Goal: Feedback & Contribution: Submit feedback/report problem

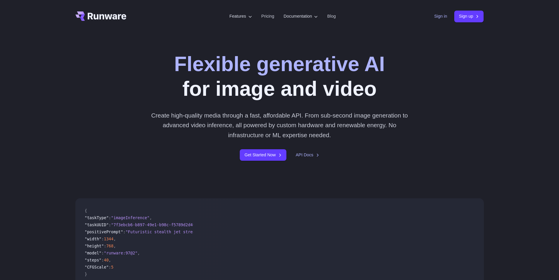
click at [440, 16] on link "Sign in" at bounding box center [441, 16] width 13 height 7
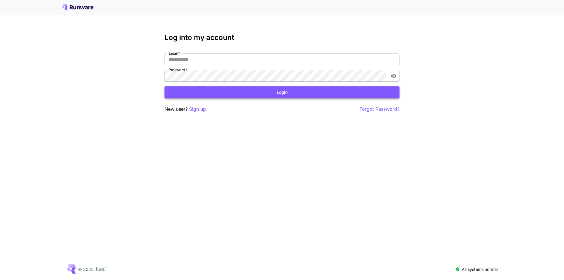
type input "**********"
click at [275, 92] on button "Login" at bounding box center [281, 92] width 235 height 12
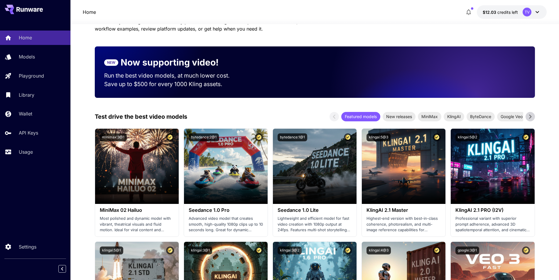
scroll to position [39, 0]
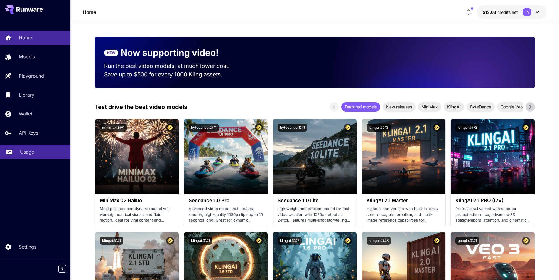
click at [14, 152] on link "Usage" at bounding box center [35, 152] width 70 height 14
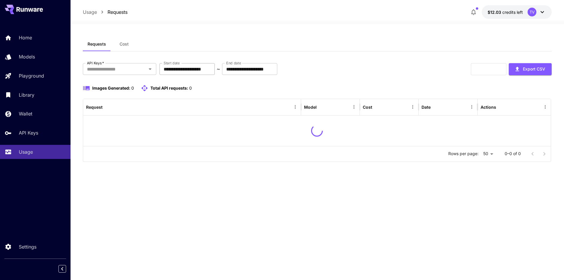
click at [215, 66] on input "**********" at bounding box center [186, 69] width 55 height 12
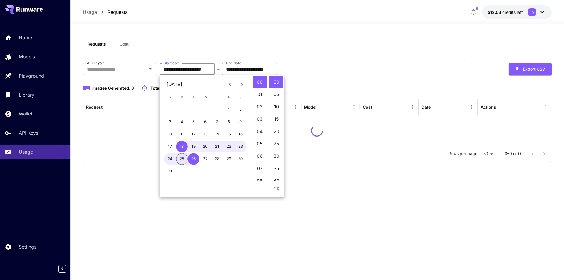
click at [181, 163] on button "25" at bounding box center [182, 159] width 12 height 12
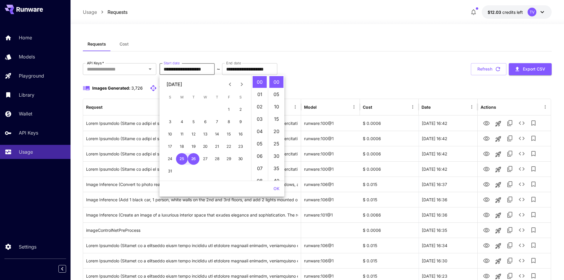
type input "**********"
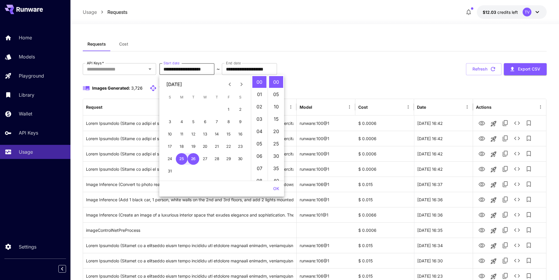
click at [272, 188] on button "OK" at bounding box center [276, 188] width 11 height 11
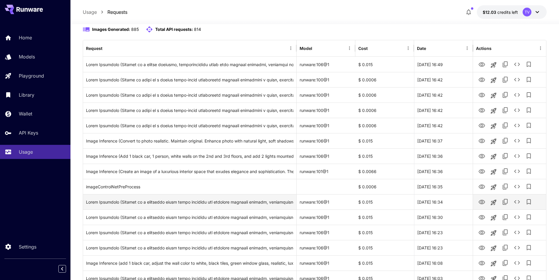
scroll to position [98, 0]
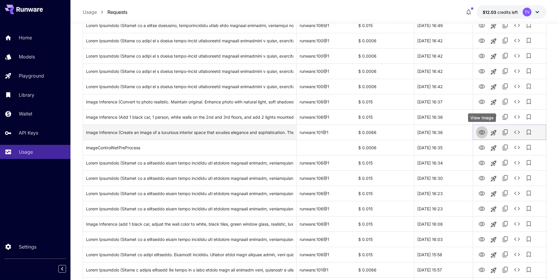
click at [482, 132] on icon "View Image" at bounding box center [482, 132] width 7 height 7
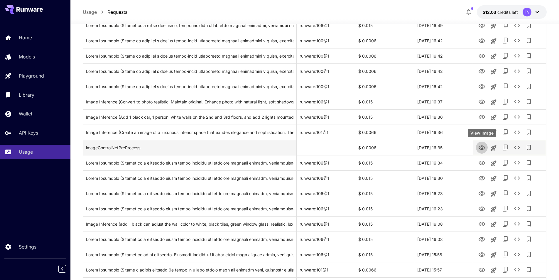
click at [482, 148] on icon "View Image" at bounding box center [482, 147] width 7 height 7
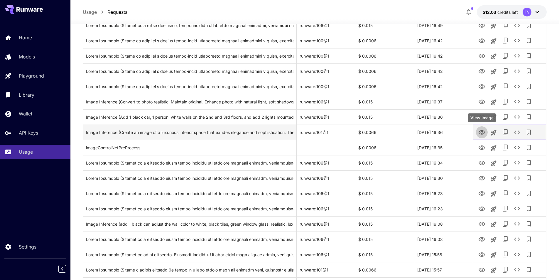
click at [479, 131] on icon "View Image" at bounding box center [482, 132] width 7 height 7
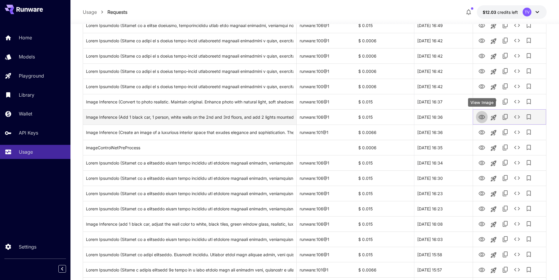
click at [483, 117] on icon "View Image" at bounding box center [482, 117] width 6 height 4
click at [482, 116] on icon "View Image" at bounding box center [482, 117] width 6 height 4
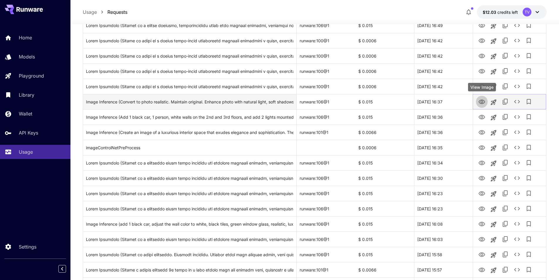
click at [481, 100] on icon "View Image" at bounding box center [482, 102] width 6 height 4
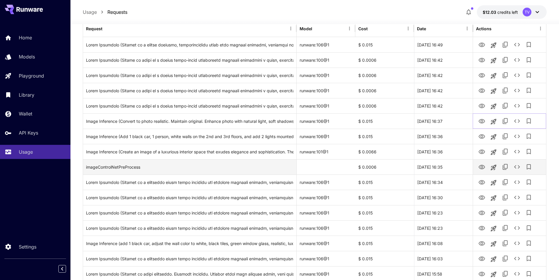
scroll to position [68, 0]
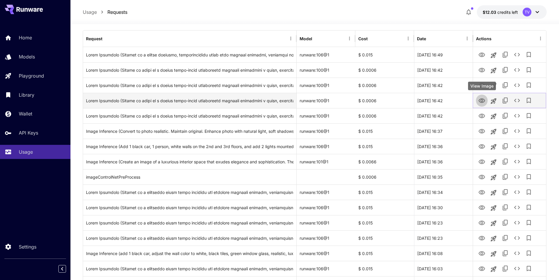
click at [480, 99] on icon "View Image" at bounding box center [482, 100] width 7 height 7
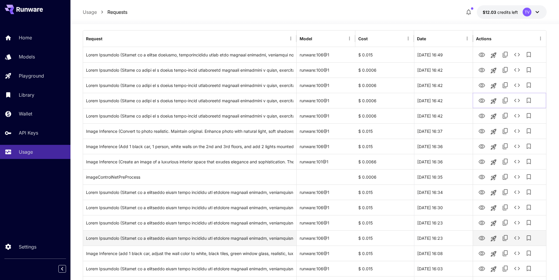
scroll to position [108, 0]
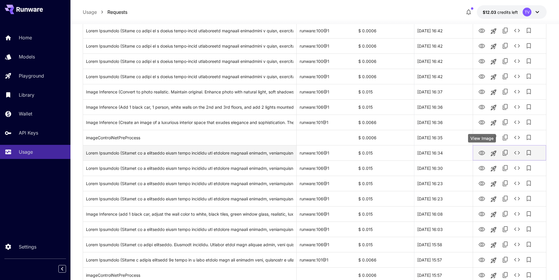
click at [481, 151] on icon "View Image" at bounding box center [482, 153] width 6 height 4
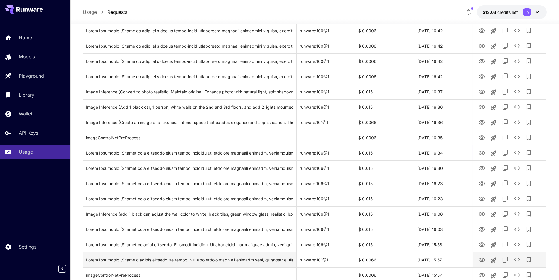
scroll to position [157, 0]
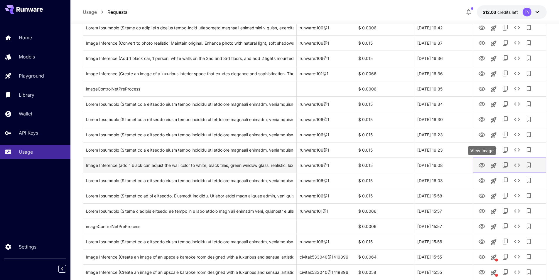
click at [482, 166] on icon "View Image" at bounding box center [482, 165] width 6 height 4
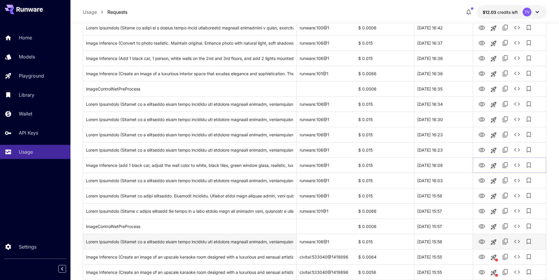
scroll to position [215, 0]
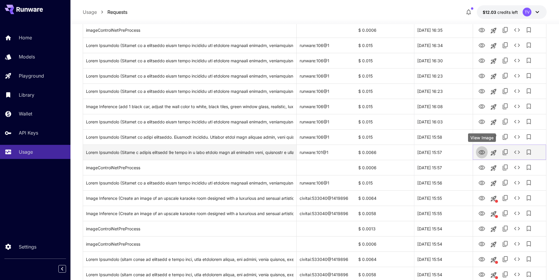
click at [486, 151] on button "View Image" at bounding box center [482, 152] width 12 height 12
click at [482, 151] on icon "View Image" at bounding box center [482, 152] width 7 height 7
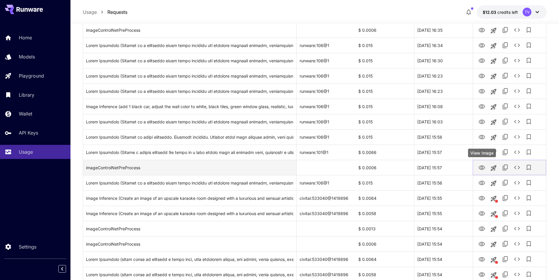
click at [481, 166] on icon "View Image" at bounding box center [482, 167] width 6 height 4
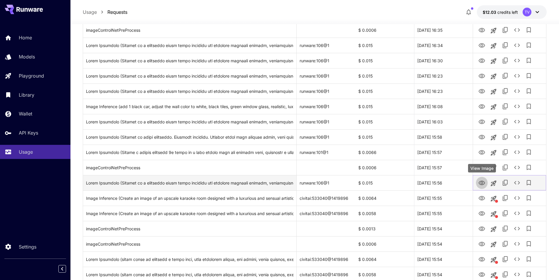
click at [480, 182] on icon "View Image" at bounding box center [482, 182] width 7 height 7
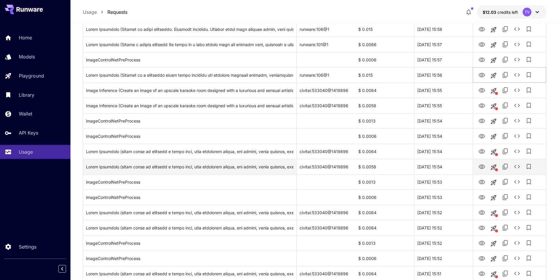
scroll to position [333, 0]
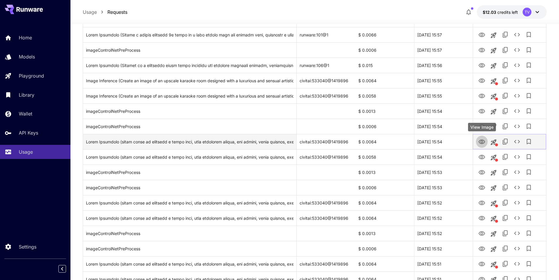
click at [482, 142] on icon "View Image" at bounding box center [482, 141] width 7 height 7
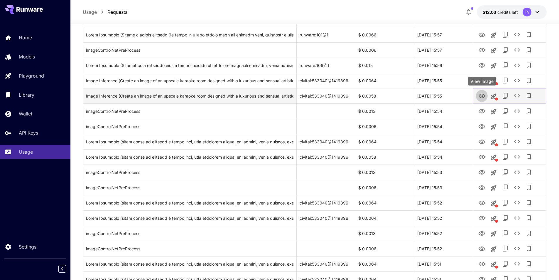
click at [482, 95] on icon "View Image" at bounding box center [482, 95] width 7 height 7
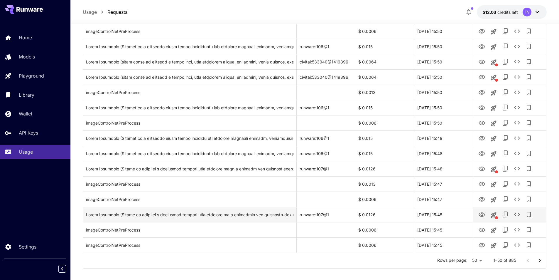
scroll to position [632, 0]
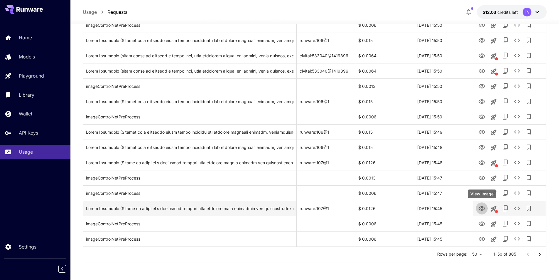
click at [484, 207] on icon "View Image" at bounding box center [482, 208] width 7 height 7
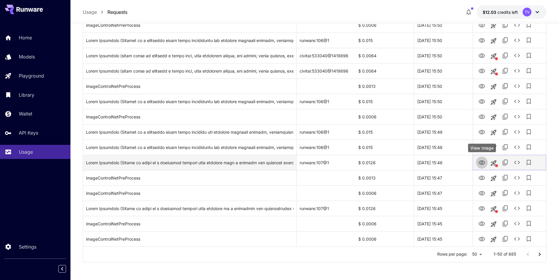
click at [486, 161] on button "View Image" at bounding box center [482, 162] width 12 height 12
click at [482, 160] on icon "View Image" at bounding box center [482, 162] width 6 height 4
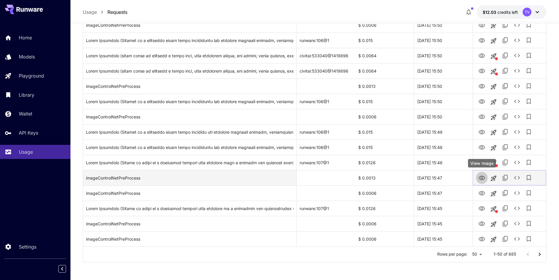
click at [481, 178] on icon "View Image" at bounding box center [482, 178] width 6 height 4
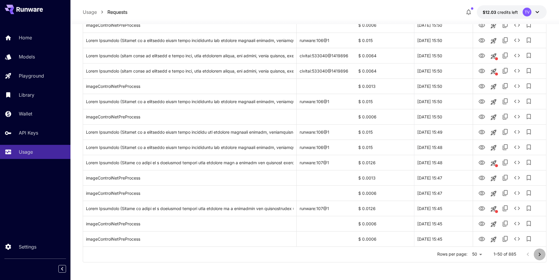
click at [538, 253] on icon "Go to next page" at bounding box center [539, 254] width 7 height 7
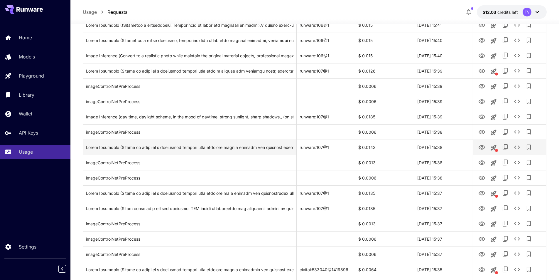
scroll to position [241, 0]
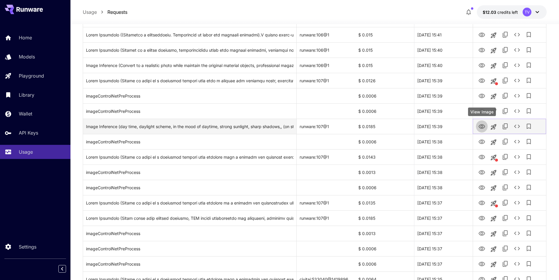
click at [481, 127] on icon "View Image" at bounding box center [482, 126] width 6 height 4
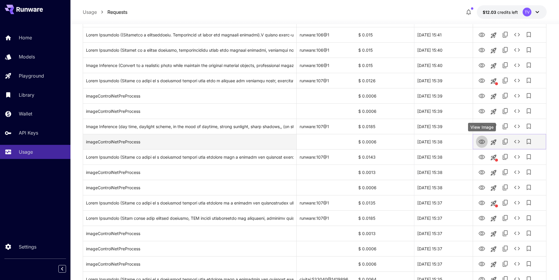
click at [481, 143] on icon "View Image" at bounding box center [482, 141] width 6 height 4
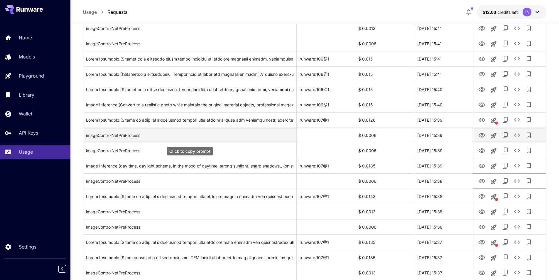
scroll to position [192, 0]
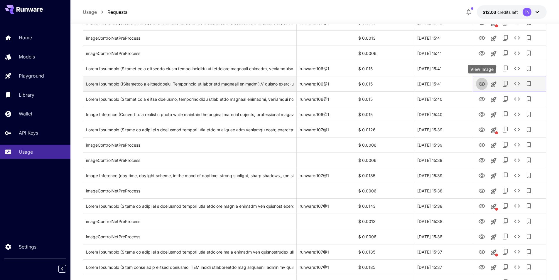
click at [481, 83] on icon "View Image" at bounding box center [482, 84] width 6 height 4
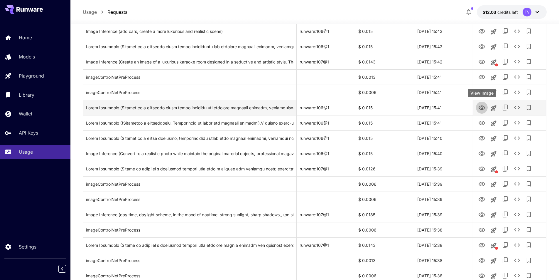
click at [482, 105] on icon "View Image" at bounding box center [482, 107] width 6 height 4
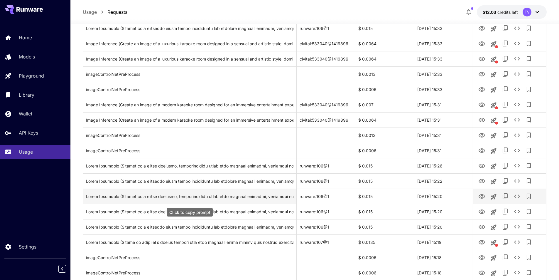
scroll to position [632, 0]
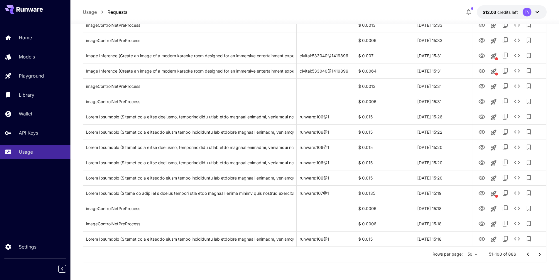
click at [540, 254] on icon "Go to next page" at bounding box center [539, 254] width 7 height 7
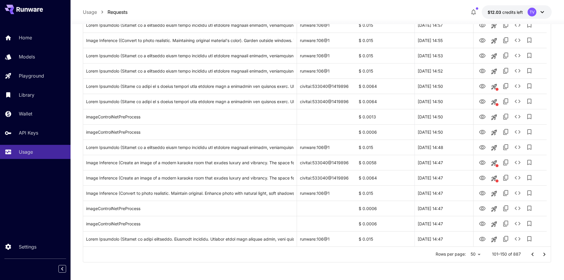
click at [394, 260] on div at bounding box center [282, 140] width 564 height 280
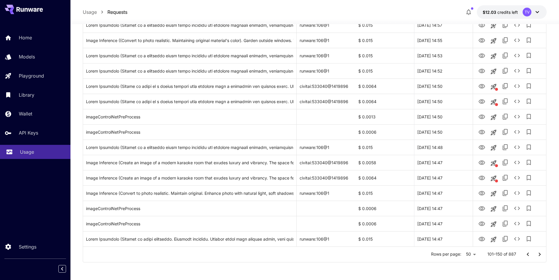
click at [13, 157] on link "Usage" at bounding box center [35, 152] width 70 height 14
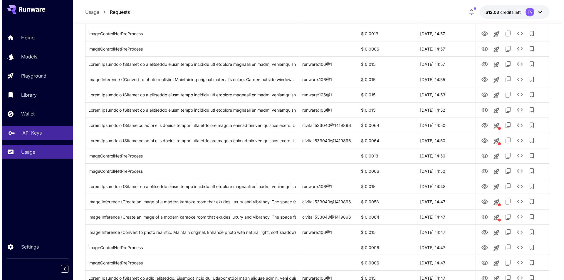
scroll to position [583, 0]
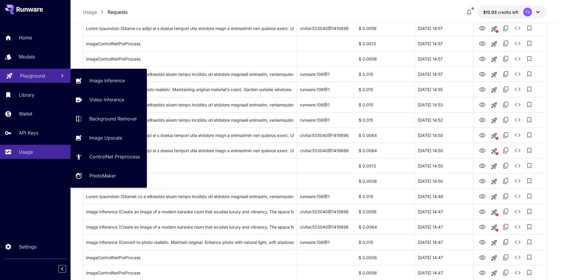
click at [10, 76] on icon at bounding box center [9, 74] width 6 height 6
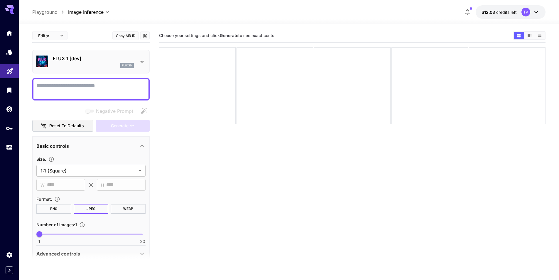
click at [142, 59] on icon at bounding box center [142, 61] width 7 height 7
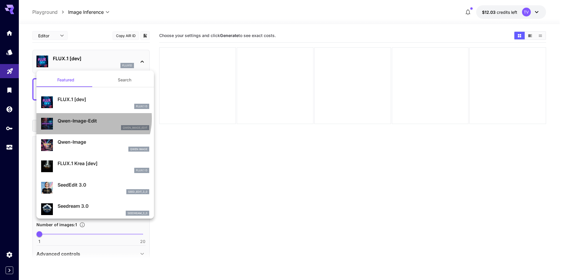
click at [87, 118] on p "Qwen-Image-Edit" at bounding box center [104, 120] width 92 height 7
type input "*"
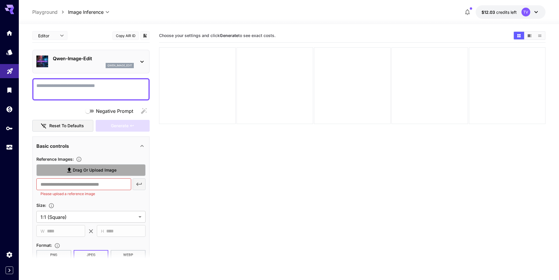
click at [85, 170] on span "Drag or upload image" at bounding box center [95, 169] width 44 height 7
click at [0, 0] on input "Drag or upload image" at bounding box center [0, 0] width 0 height 0
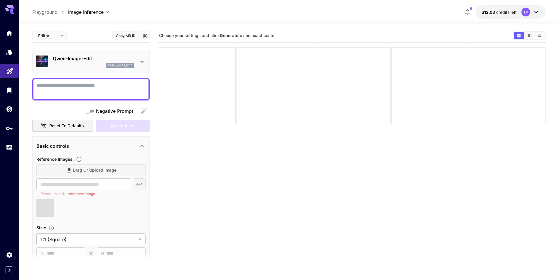
type input "**********"
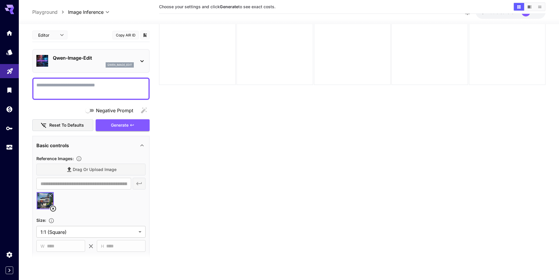
scroll to position [46, 0]
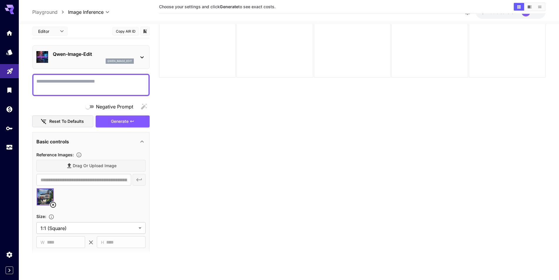
click at [79, 81] on textarea "Negative Prompt" at bounding box center [90, 85] width 109 height 14
type textarea "*"
type textarea "**********"
click at [111, 225] on body "**********" at bounding box center [282, 117] width 564 height 326
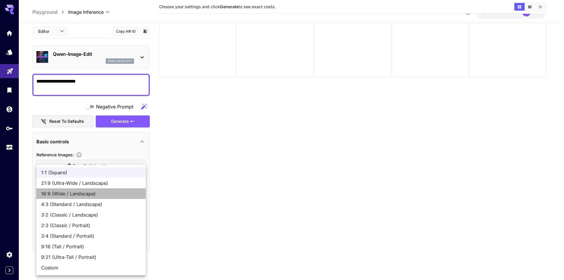
click at [90, 194] on span "16:9 (Wide / Landscape)" at bounding box center [91, 193] width 100 height 7
type input "**********"
type input "****"
type input "***"
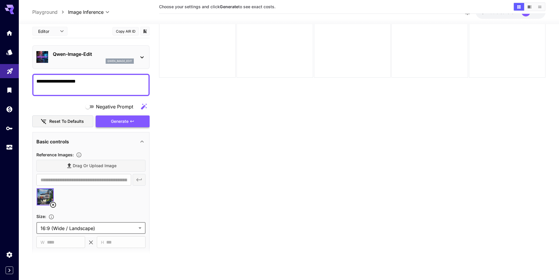
click at [117, 121] on span "Generate" at bounding box center [120, 121] width 18 height 7
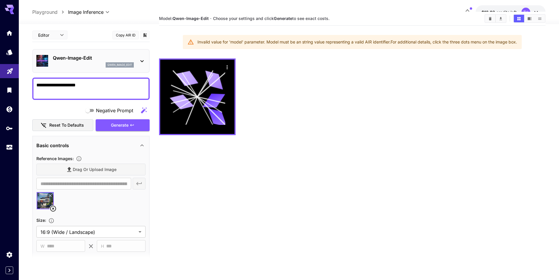
scroll to position [7, 0]
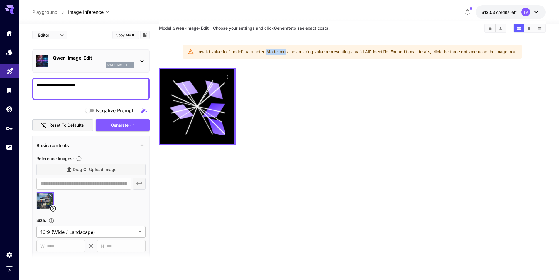
drag, startPoint x: 267, startPoint y: 53, endPoint x: 286, endPoint y: 52, distance: 19.1
click at [286, 52] on div "Invalid value for 'model' parameter. Model must be an string value representing…" at bounding box center [358, 51] width 320 height 11
click at [394, 97] on div at bounding box center [352, 106] width 387 height 77
click at [142, 59] on icon at bounding box center [142, 61] width 7 height 7
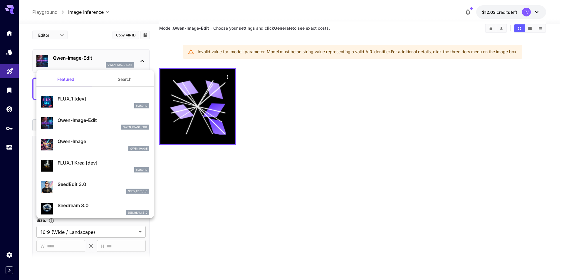
click at [142, 60] on div at bounding box center [282, 140] width 564 height 280
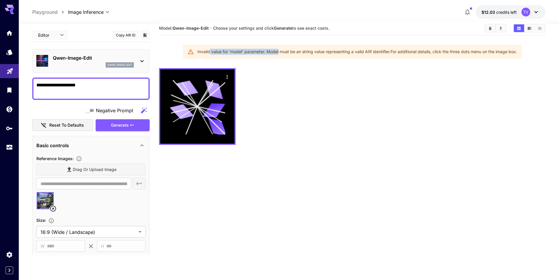
drag, startPoint x: 209, startPoint y: 50, endPoint x: 297, endPoint y: 51, distance: 87.8
click at [279, 51] on div "Invalid value for 'model' parameter. Model must be an string value representing…" at bounding box center [358, 51] width 320 height 11
click at [304, 51] on div "Invalid value for 'model' parameter. Model must be an string value representing…" at bounding box center [358, 51] width 320 height 11
drag, startPoint x: 275, startPoint y: 26, endPoint x: 340, endPoint y: 28, distance: 64.9
click at [340, 28] on section "Model: [PERSON_NAME]-Image-Edit · Choose your settings and click Generate to se…" at bounding box center [319, 28] width 321 height 7
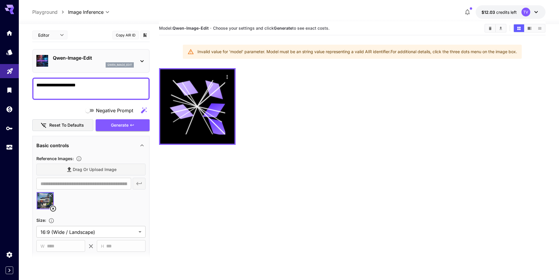
click at [340, 27] on section "Model: [PERSON_NAME]-Image-Edit · Choose your settings and click Generate to se…" at bounding box center [319, 28] width 321 height 7
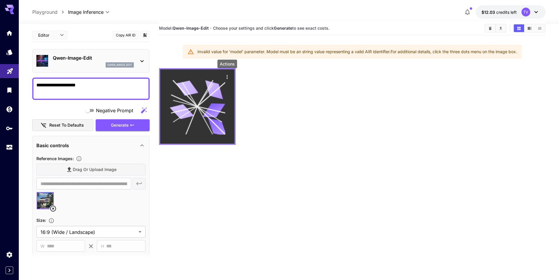
click at [229, 76] on icon "Actions" at bounding box center [227, 77] width 6 height 6
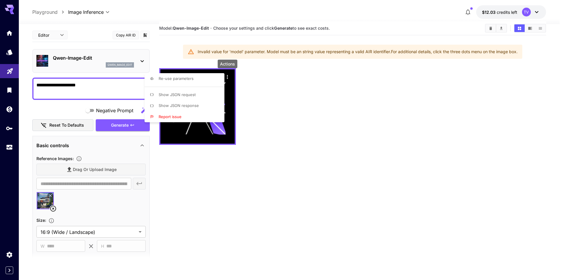
click at [203, 106] on li "Show JSON response" at bounding box center [185, 105] width 83 height 11
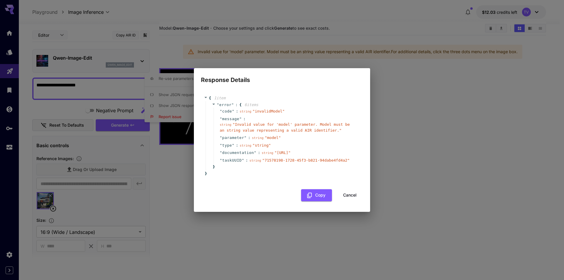
drag, startPoint x: 353, startPoint y: 203, endPoint x: 349, endPoint y: 142, distance: 61.5
click at [349, 142] on div "{ 1 item " error " : { 6 item s " code " : string " invalidModel " " message " …" at bounding box center [282, 145] width 162 height 112
drag, startPoint x: 234, startPoint y: 153, endPoint x: 267, endPoint y: 159, distance: 33.2
click at [274, 155] on span "" [URL] "" at bounding box center [282, 152] width 16 height 4
click at [352, 201] on button "Cancel" at bounding box center [349, 195] width 26 height 12
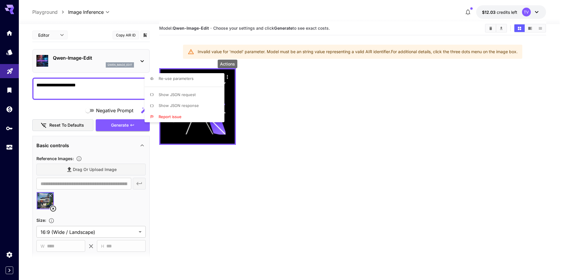
drag, startPoint x: 200, startPoint y: 197, endPoint x: 170, endPoint y: 177, distance: 36.1
click at [200, 196] on div at bounding box center [282, 140] width 564 height 280
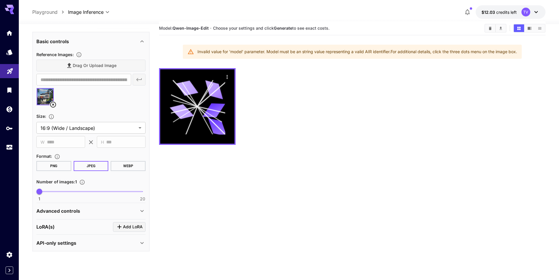
scroll to position [46, 0]
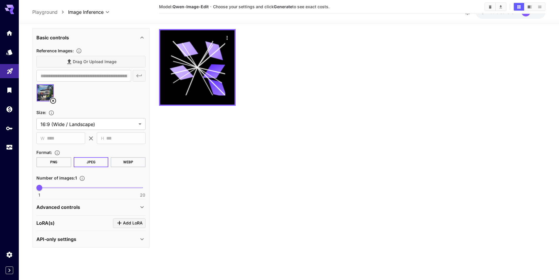
click at [142, 206] on icon at bounding box center [142, 206] width 7 height 7
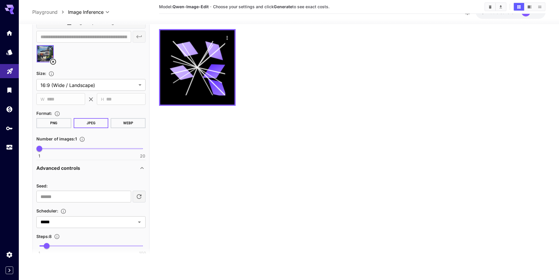
scroll to position [192, 0]
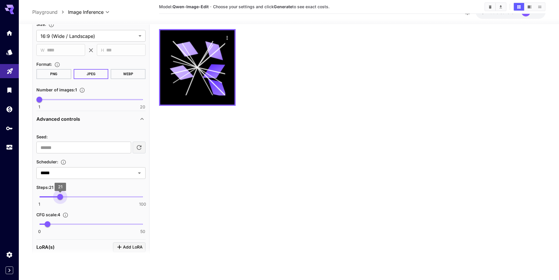
type input "**"
drag, startPoint x: 45, startPoint y: 196, endPoint x: 59, endPoint y: 197, distance: 14.5
click at [59, 197] on span "20" at bounding box center [59, 197] width 6 height 6
type input "***"
click at [47, 226] on span "3.5" at bounding box center [47, 224] width 6 height 6
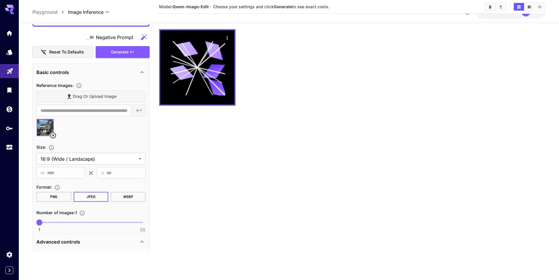
scroll to position [20, 0]
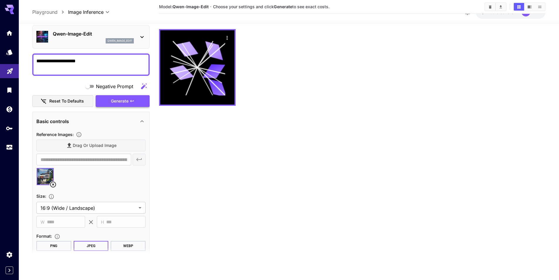
click at [124, 100] on span "Generate" at bounding box center [120, 100] width 18 height 7
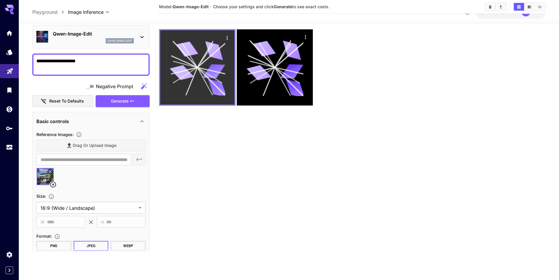
scroll to position [0, 0]
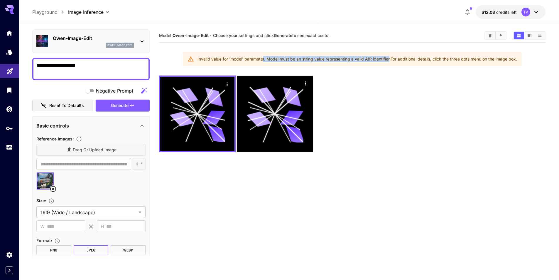
drag, startPoint x: 262, startPoint y: 58, endPoint x: 389, endPoint y: 61, distance: 127.5
click at [389, 61] on div "Invalid value for 'model' parameter. Model must be an string value representing…" at bounding box center [358, 59] width 320 height 11
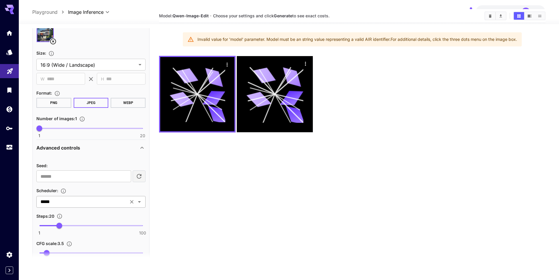
scroll to position [216, 0]
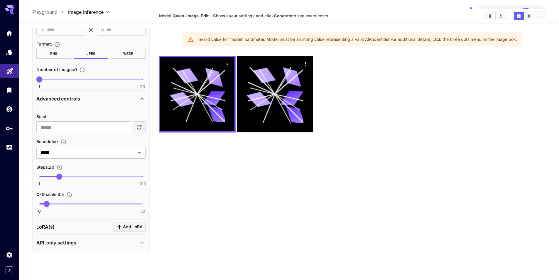
click at [139, 240] on icon at bounding box center [142, 242] width 7 height 7
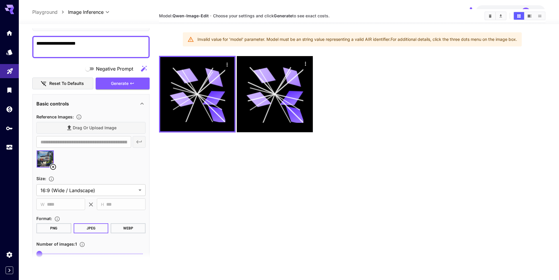
scroll to position [32, 0]
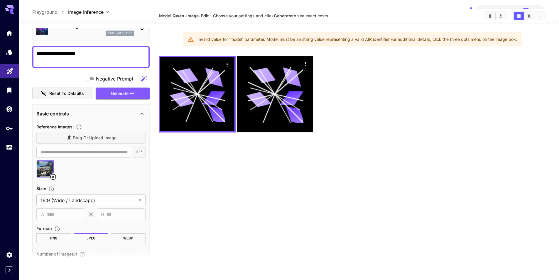
click at [53, 175] on icon at bounding box center [53, 176] width 7 height 7
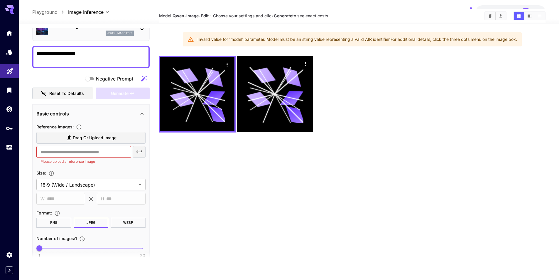
scroll to position [0, 0]
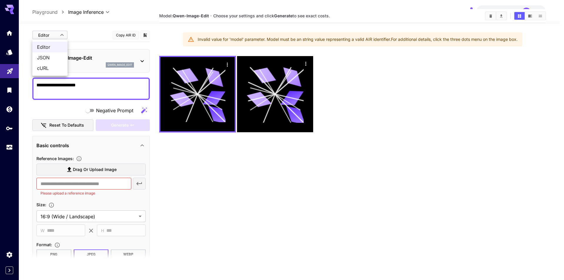
click at [59, 35] on body "**********" at bounding box center [282, 143] width 564 height 326
click at [84, 5] on div at bounding box center [282, 140] width 564 height 280
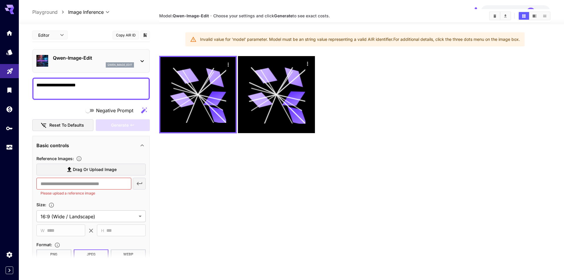
click at [87, 10] on body "**********" at bounding box center [282, 143] width 564 height 326
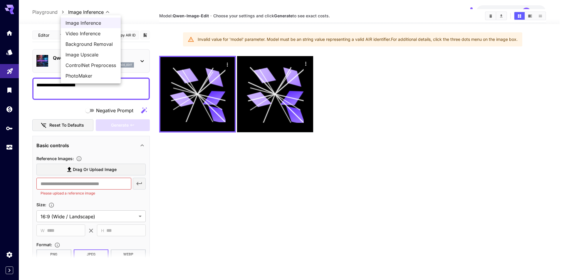
click at [136, 63] on div at bounding box center [282, 140] width 564 height 280
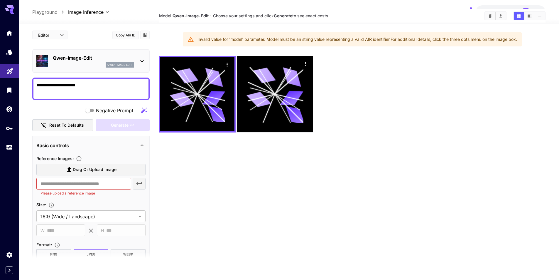
click at [142, 60] on icon at bounding box center [142, 61] width 7 height 7
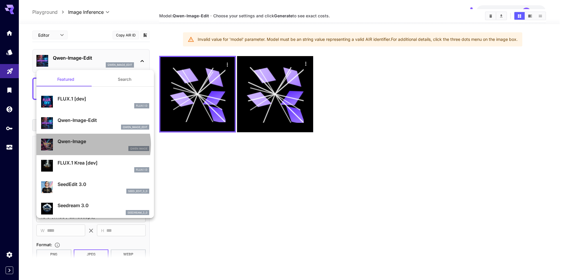
click at [92, 145] on p "Qwen-Image" at bounding box center [104, 141] width 92 height 7
type input "***"
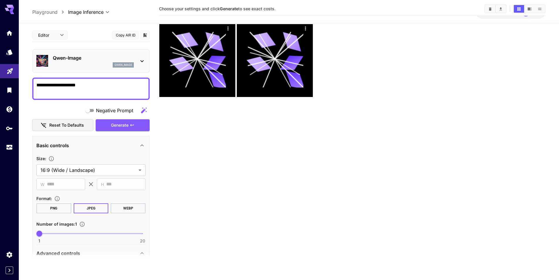
scroll to position [17, 0]
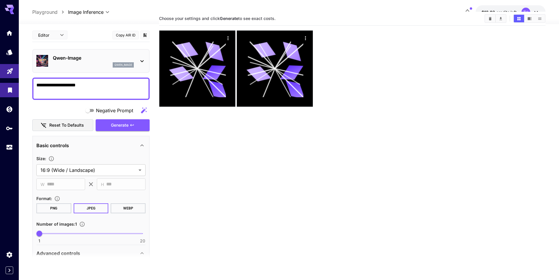
drag, startPoint x: 95, startPoint y: 84, endPoint x: 5, endPoint y: 84, distance: 90.4
click at [5, 84] on div "**********" at bounding box center [279, 146] width 559 height 326
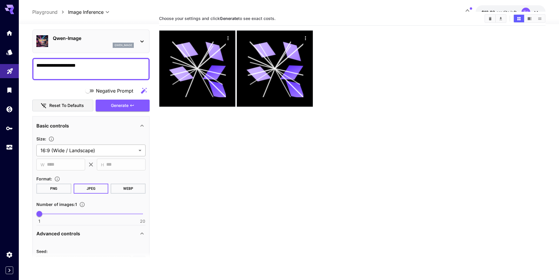
scroll to position [0, 0]
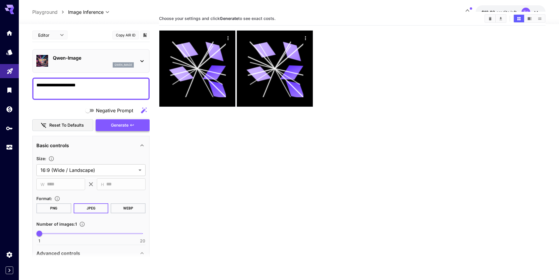
click at [118, 128] on span "Generate" at bounding box center [120, 125] width 18 height 7
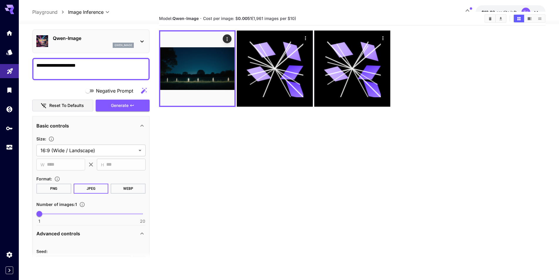
scroll to position [10, 0]
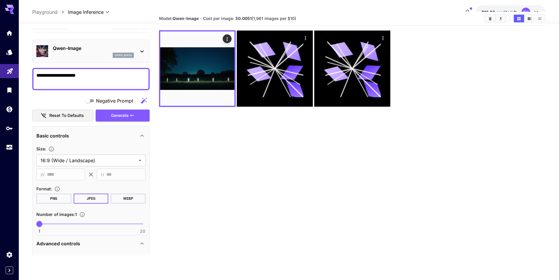
click at [141, 48] on icon at bounding box center [142, 51] width 7 height 7
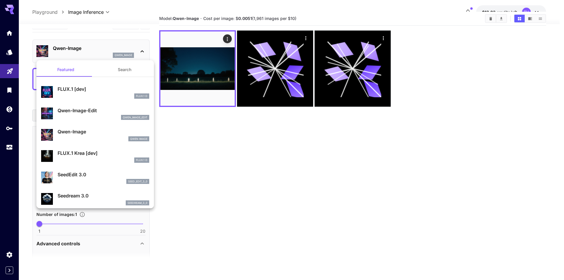
click at [95, 110] on p "Qwen-Image-Edit" at bounding box center [104, 110] width 92 height 7
type input "*"
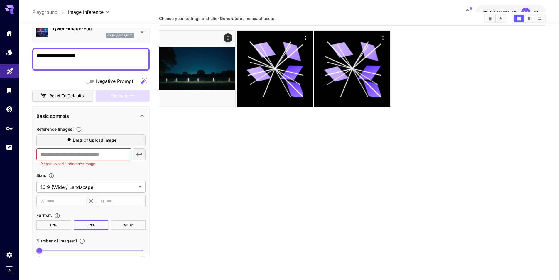
scroll to position [49, 0]
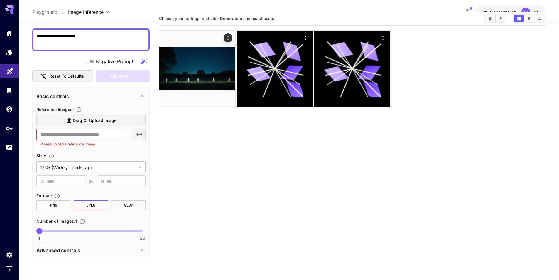
click at [90, 122] on span "Drag or upload image" at bounding box center [95, 120] width 44 height 7
click at [0, 0] on input "Drag or upload image" at bounding box center [0, 0] width 0 height 0
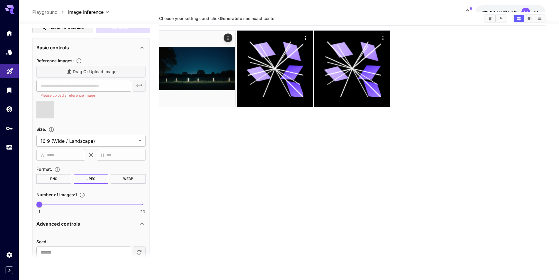
type input "**********"
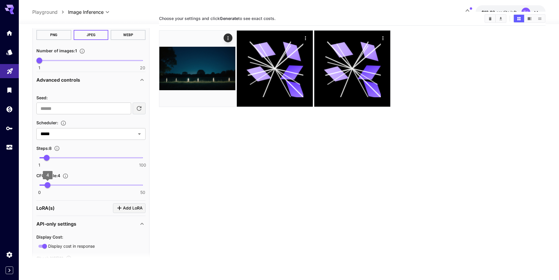
scroll to position [245, 0]
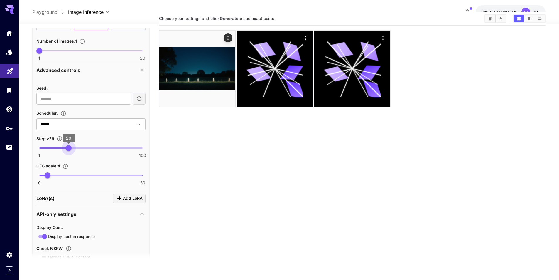
type input "**"
drag, startPoint x: 58, startPoint y: 146, endPoint x: 67, endPoint y: 146, distance: 9.1
click at [67, 146] on span "29" at bounding box center [69, 148] width 6 height 6
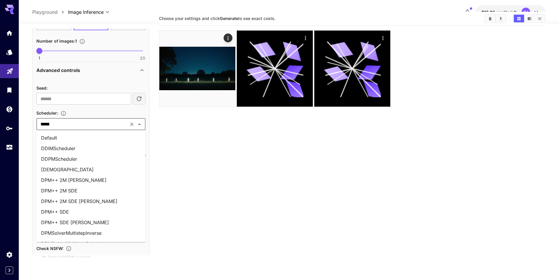
click at [115, 120] on div "***** ​" at bounding box center [90, 124] width 109 height 12
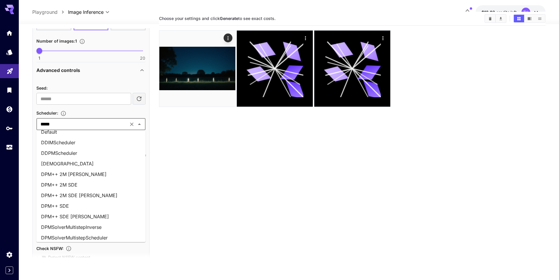
scroll to position [0, 0]
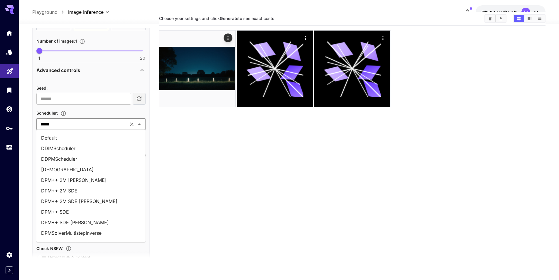
click at [121, 139] on li "Default" at bounding box center [90, 137] width 109 height 11
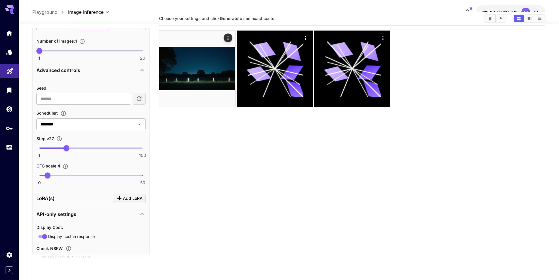
click at [191, 138] on section "Choose your settings and click Generate to see exact costs." at bounding box center [352, 152] width 387 height 280
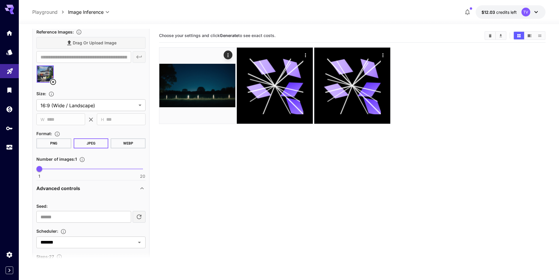
scroll to position [78, 0]
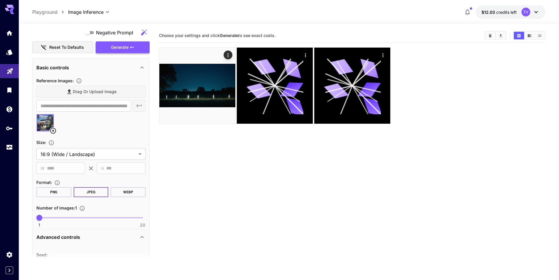
click at [122, 48] on span "Generate" at bounding box center [120, 47] width 18 height 7
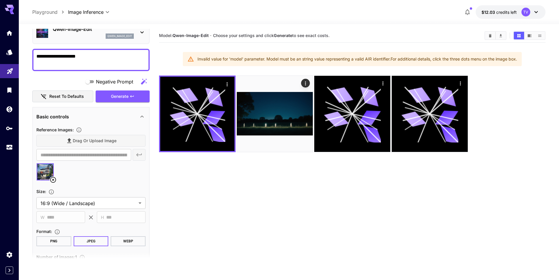
scroll to position [0, 0]
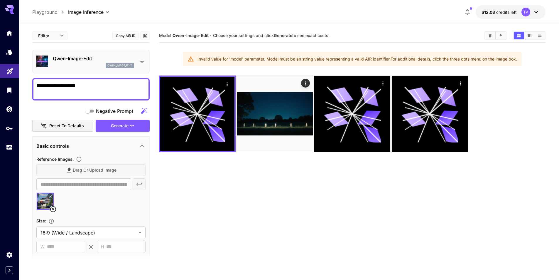
click at [117, 63] on p "qwen_image_edit" at bounding box center [119, 65] width 25 height 4
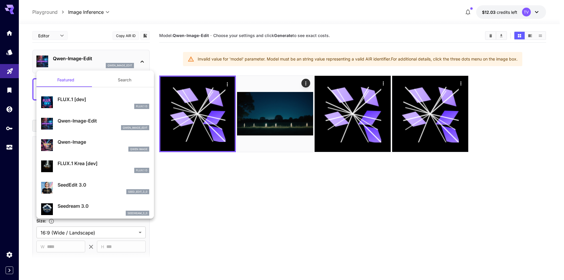
click at [10, 30] on div at bounding box center [282, 140] width 564 height 280
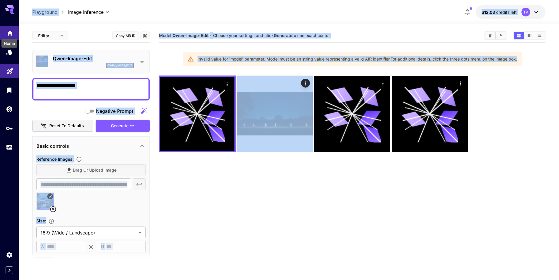
click at [9, 31] on icon "Home" at bounding box center [10, 31] width 6 height 5
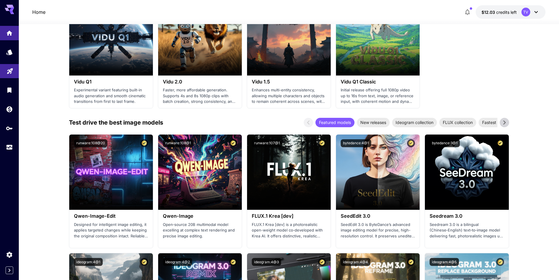
scroll to position [529, 0]
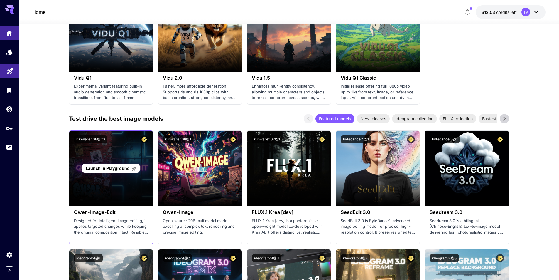
click at [127, 168] on span "Launch in Playground" at bounding box center [108, 168] width 44 height 5
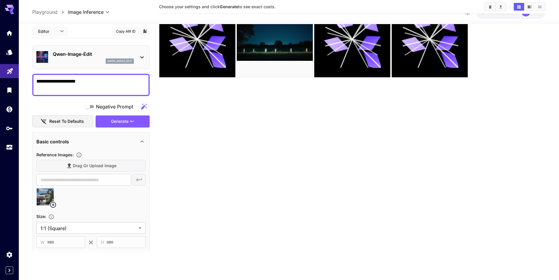
scroll to position [27, 0]
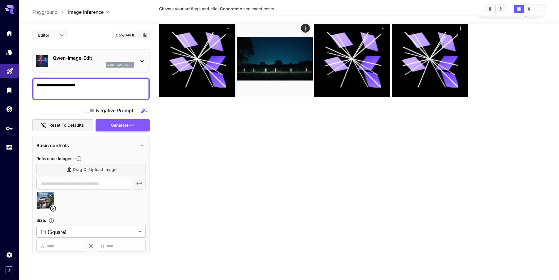
click at [132, 128] on button "Generate" at bounding box center [123, 125] width 54 height 12
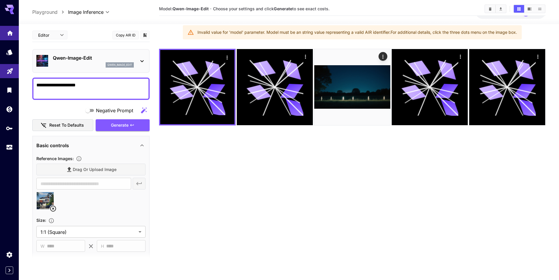
click at [9, 34] on icon "Home" at bounding box center [9, 31] width 7 height 7
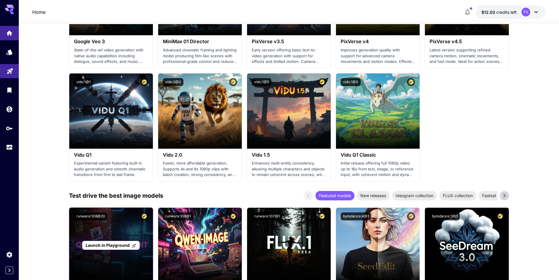
scroll to position [501, 0]
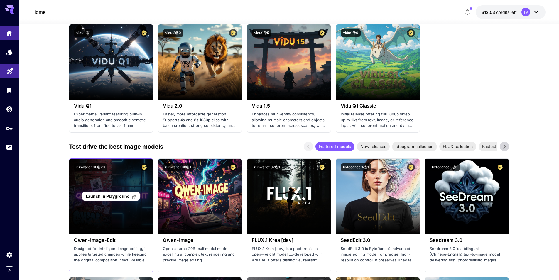
click at [133, 198] on icon at bounding box center [134, 196] width 5 height 5
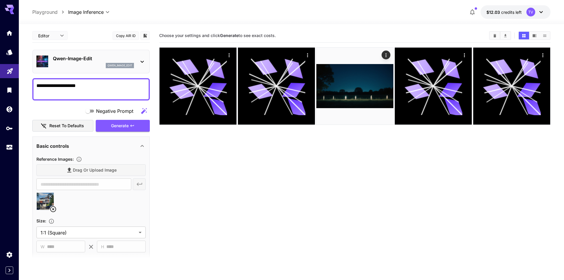
click at [63, 36] on body "**********" at bounding box center [282, 163] width 564 height 326
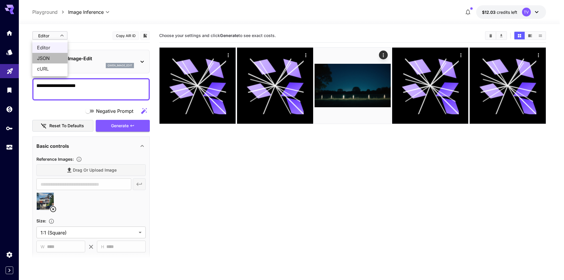
click at [49, 61] on span "JSON" at bounding box center [50, 58] width 26 height 7
type input "****"
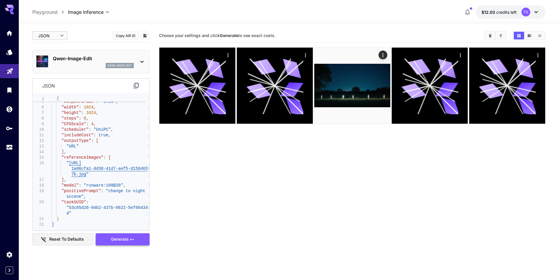
click at [122, 245] on button "Generate" at bounding box center [123, 239] width 54 height 12
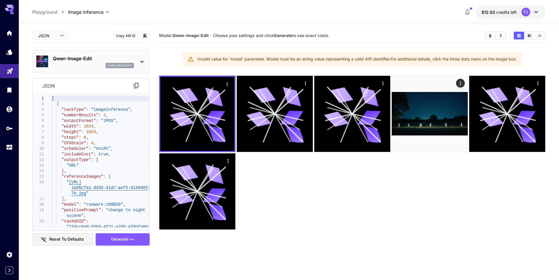
click at [318, 217] on div at bounding box center [352, 152] width 387 height 154
type textarea "**********"
drag, startPoint x: 83, startPoint y: 205, endPoint x: 112, endPoint y: 204, distance: 28.2
click at [115, 204] on div "[ { "taskType" : "imageInference" , "numberResults" : 1 , "outputFormat" : "JPE…" at bounding box center [100, 171] width 97 height 151
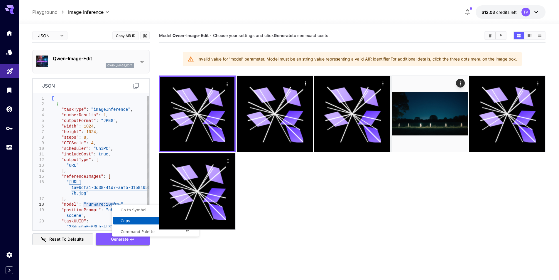
click at [136, 220] on span "Copy" at bounding box center [155, 221] width 85 height 4
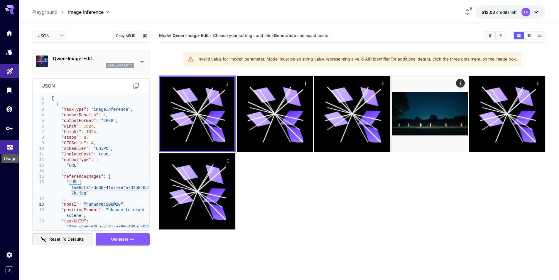
click at [7, 144] on icon "Usage" at bounding box center [10, 145] width 6 height 3
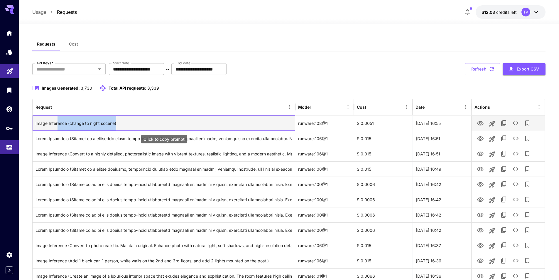
drag, startPoint x: 67, startPoint y: 123, endPoint x: 159, endPoint y: 125, distance: 91.6
click at [159, 125] on div "Image Inference (change to night sccene)" at bounding box center [164, 123] width 257 height 15
click at [162, 125] on div "Image Inference (change to night sccene)" at bounding box center [164, 123] width 257 height 15
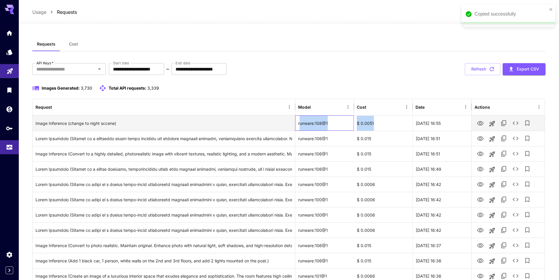
drag, startPoint x: 301, startPoint y: 122, endPoint x: 386, endPoint y: 122, distance: 85.2
click at [386, 122] on div "Image Inference (change to night sccene) runware:108@1 $ 0.0051 [DATE] 16:55" at bounding box center [289, 122] width 512 height 15
click at [388, 122] on div "$ 0.0051" at bounding box center [383, 122] width 59 height 15
click at [481, 122] on icon "View Image" at bounding box center [480, 123] width 7 height 7
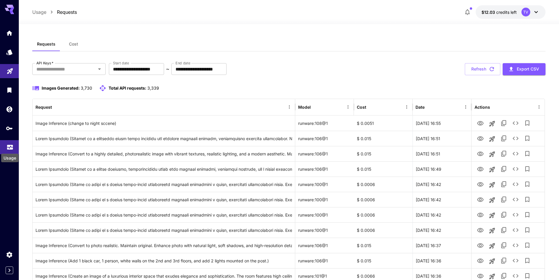
click at [11, 146] on icon "Usage" at bounding box center [9, 146] width 7 height 7
click at [474, 73] on button "Refresh" at bounding box center [483, 69] width 36 height 12
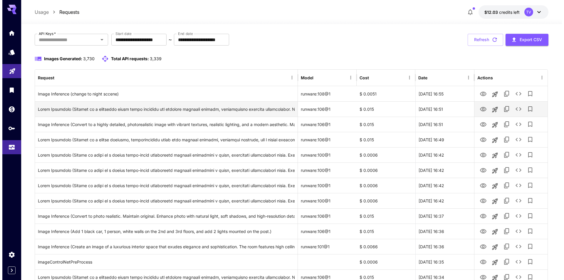
scroll to position [39, 0]
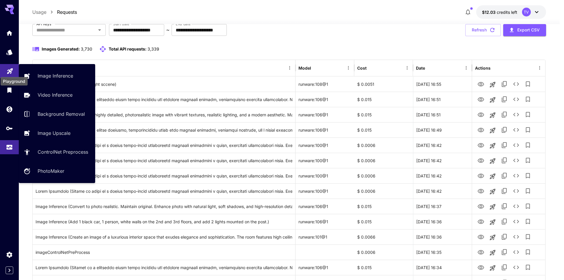
click at [13, 68] on icon "Playground" at bounding box center [9, 70] width 7 height 7
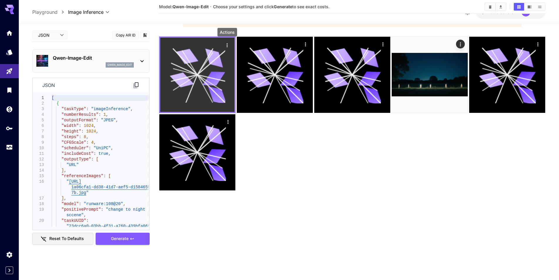
click at [227, 45] on icon "Actions" at bounding box center [227, 45] width 6 height 6
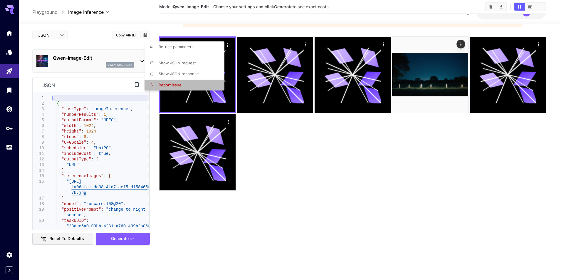
click at [174, 86] on span "Report issue" at bounding box center [170, 85] width 23 height 5
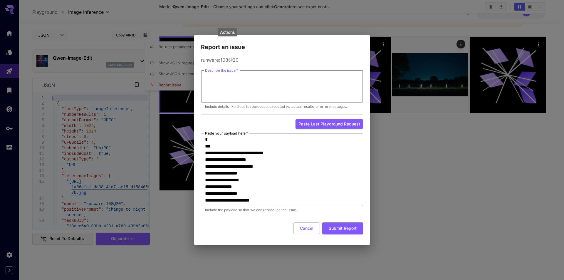
click at [313, 79] on textarea "Describe the issue   *" at bounding box center [282, 86] width 154 height 27
click at [340, 226] on button "Submit Report" at bounding box center [342, 228] width 41 height 12
click at [241, 86] on textarea "*********" at bounding box center [282, 86] width 154 height 27
click at [204, 78] on div "********* * Describe the issue   *" at bounding box center [282, 86] width 162 height 32
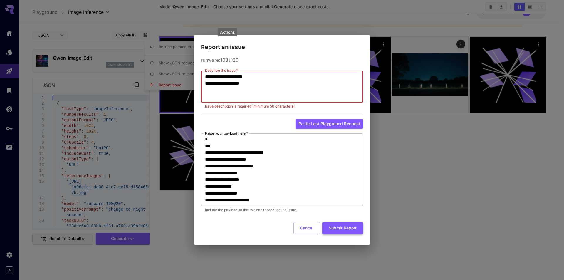
type textarea "**********"
click at [344, 227] on button "Submit Report" at bounding box center [342, 228] width 41 height 12
click at [262, 87] on textarea "**********" at bounding box center [282, 86] width 154 height 27
drag, startPoint x: 276, startPoint y: 41, endPoint x: 392, endPoint y: 42, distance: 116.3
click at [392, 42] on div "**********" at bounding box center [282, 140] width 564 height 280
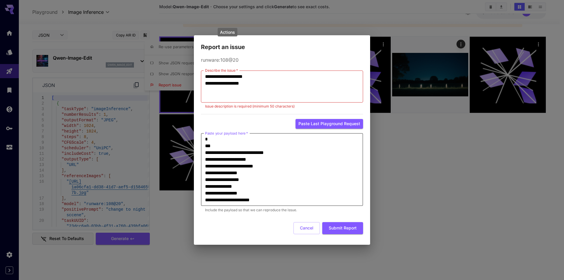
click at [318, 196] on textarea "**********" at bounding box center [282, 170] width 154 height 68
click at [312, 232] on button "Cancel" at bounding box center [306, 228] width 26 height 12
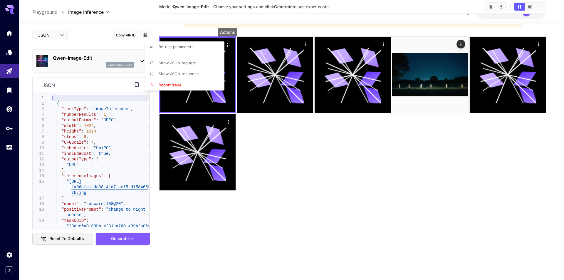
click at [496, 125] on div at bounding box center [282, 140] width 564 height 280
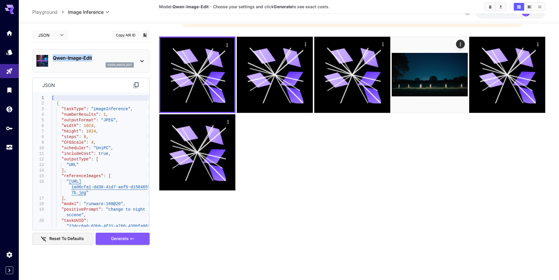
drag, startPoint x: 53, startPoint y: 56, endPoint x: 96, endPoint y: 58, distance: 42.3
click at [96, 58] on p "Qwen-Image-Edit" at bounding box center [93, 57] width 81 height 7
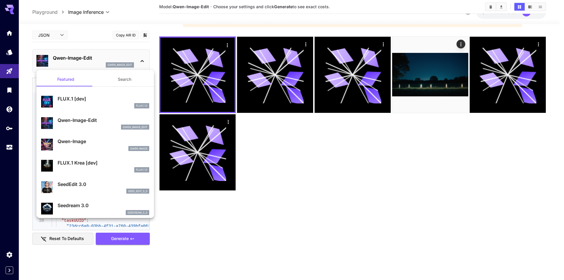
drag, startPoint x: 78, startPoint y: 58, endPoint x: 55, endPoint y: 58, distance: 22.9
click at [55, 58] on div at bounding box center [282, 140] width 564 height 280
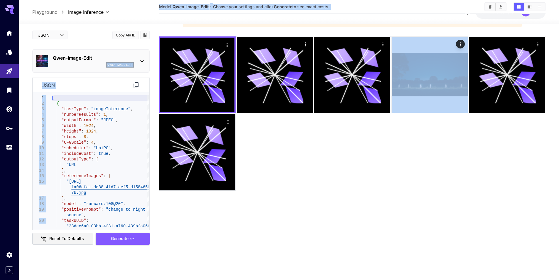
drag, startPoint x: 53, startPoint y: 58, endPoint x: 91, endPoint y: 58, distance: 37.3
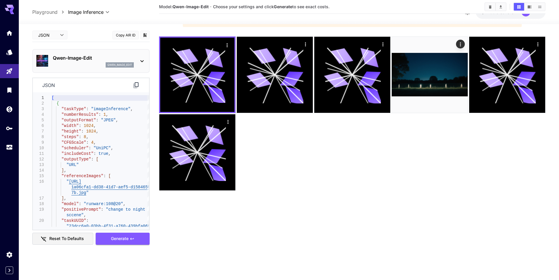
click at [89, 58] on p "Qwen-Image-Edit" at bounding box center [93, 57] width 81 height 7
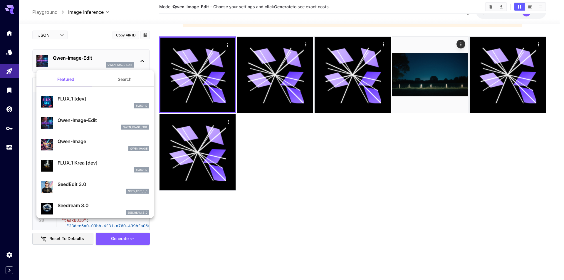
click at [311, 153] on div at bounding box center [282, 140] width 564 height 280
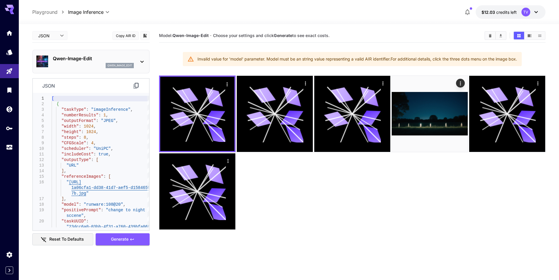
click at [536, 12] on icon at bounding box center [536, 12] width 7 height 7
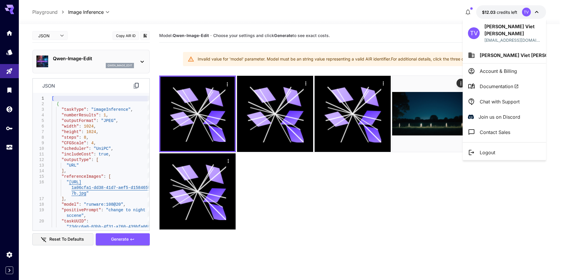
click at [509, 113] on p "Join us on Discord" at bounding box center [499, 116] width 42 height 7
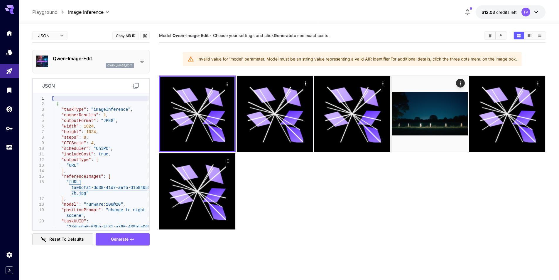
click at [536, 9] on icon at bounding box center [536, 12] width 7 height 7
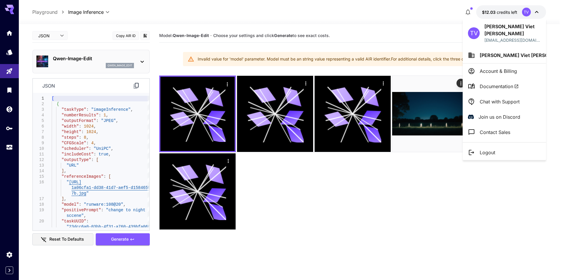
click at [501, 113] on p "Join us on Discord" at bounding box center [499, 116] width 42 height 7
